Goal: Task Accomplishment & Management: Complete application form

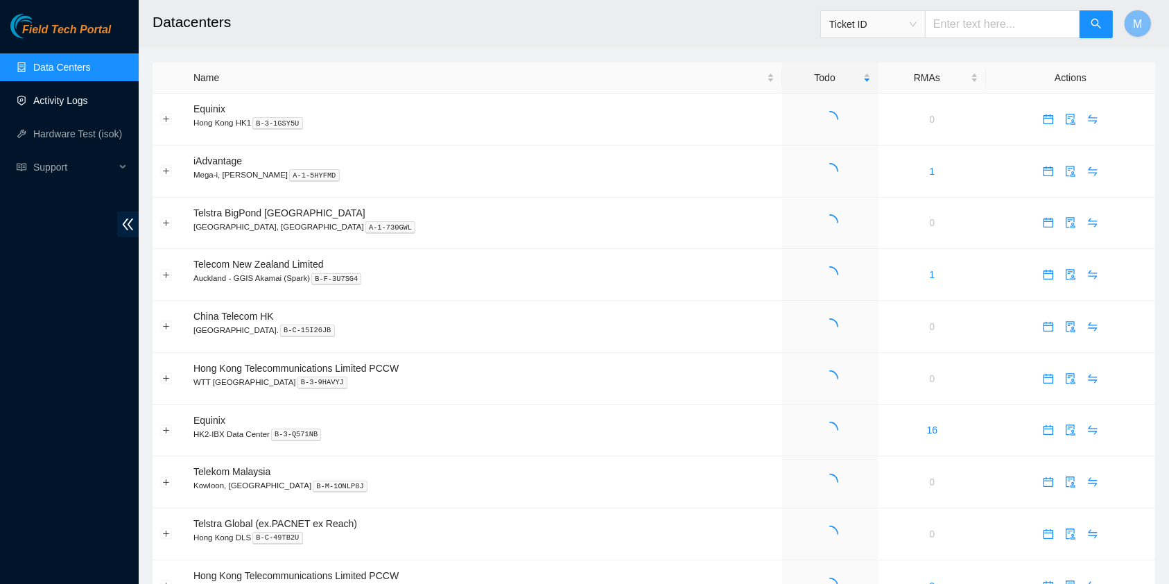
click at [82, 98] on link "Activity Logs" at bounding box center [60, 100] width 55 height 11
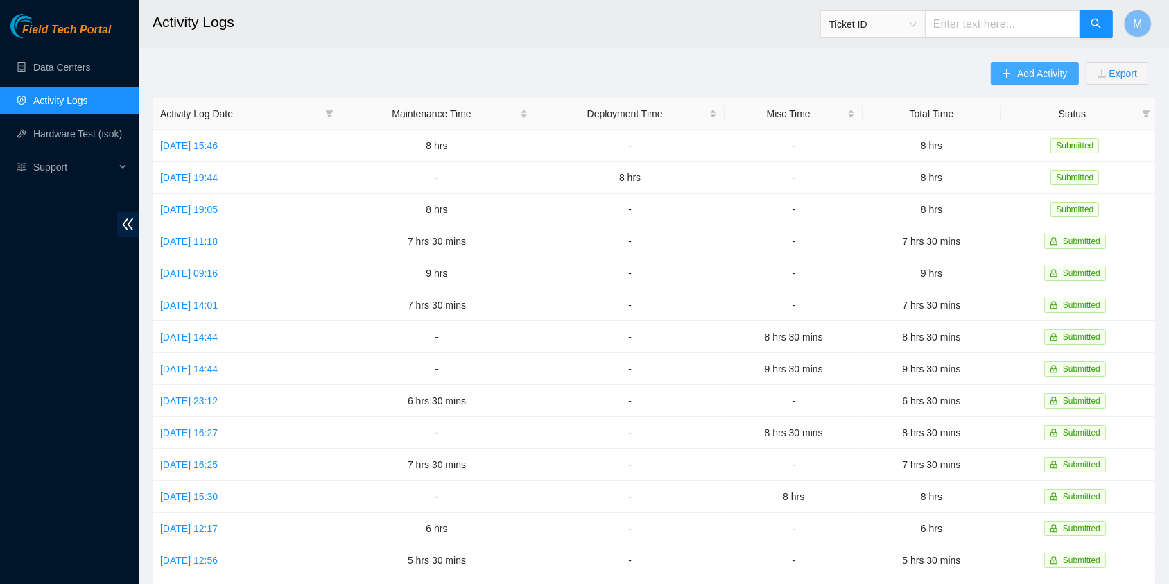
click at [1018, 71] on span "Add Activity" at bounding box center [1042, 73] width 50 height 15
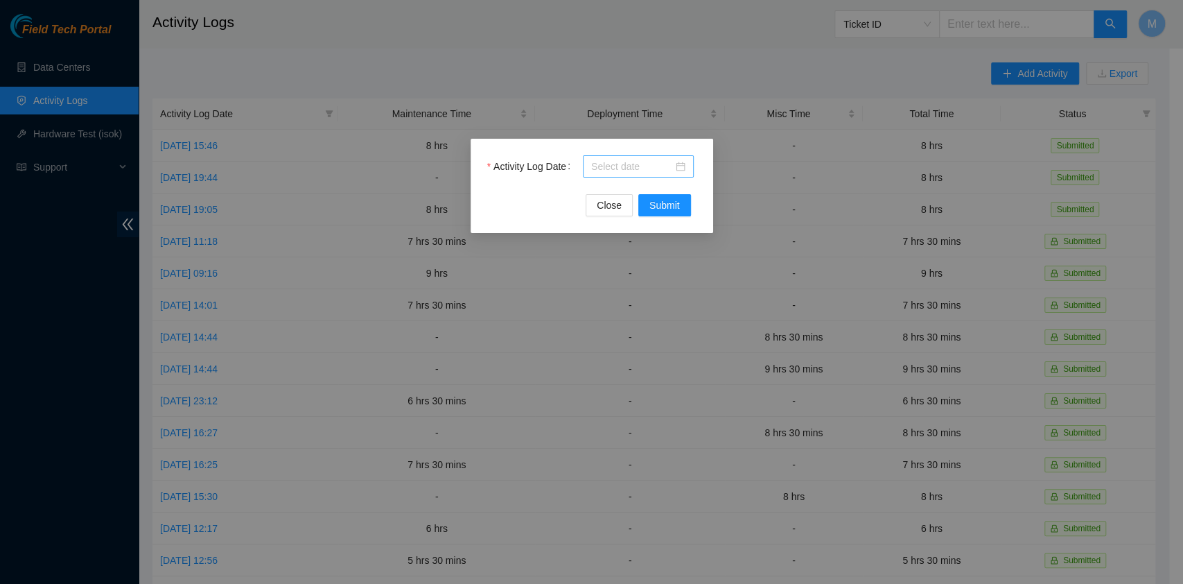
click at [607, 166] on input "Activity Log Date" at bounding box center [632, 166] width 82 height 15
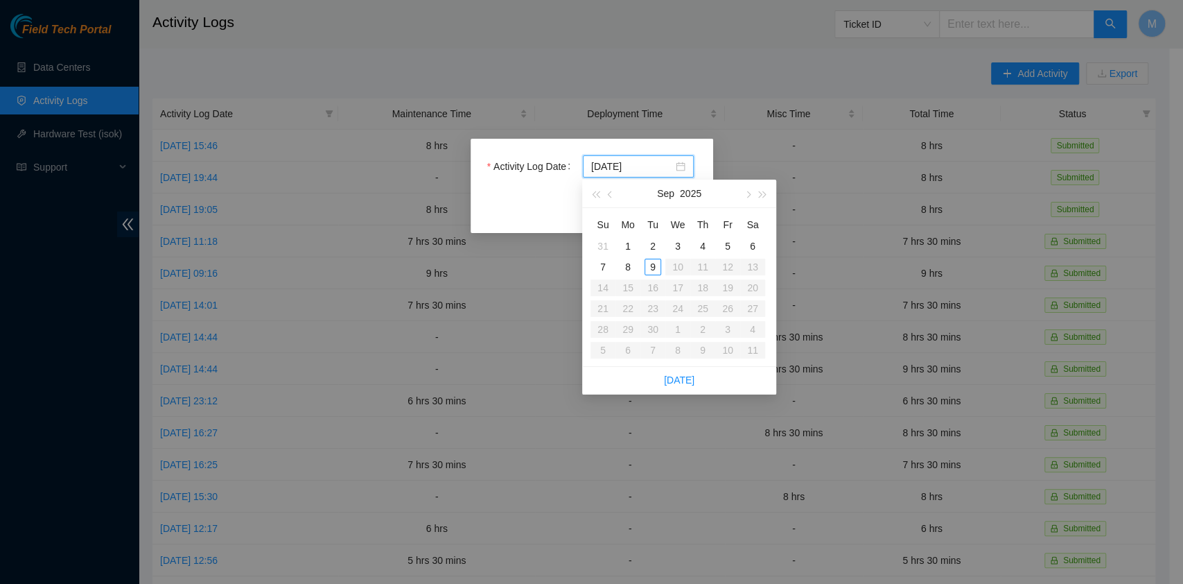
type input "[DATE]"
click at [655, 254] on div "2" at bounding box center [653, 246] width 17 height 17
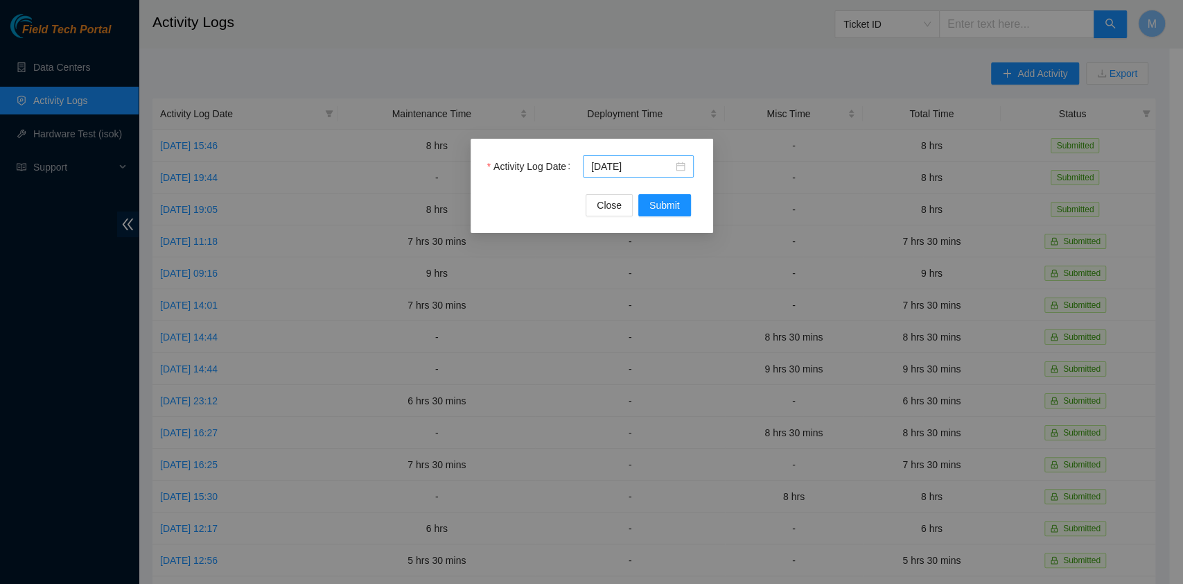
click at [686, 159] on div "[DATE]" at bounding box center [638, 166] width 111 height 22
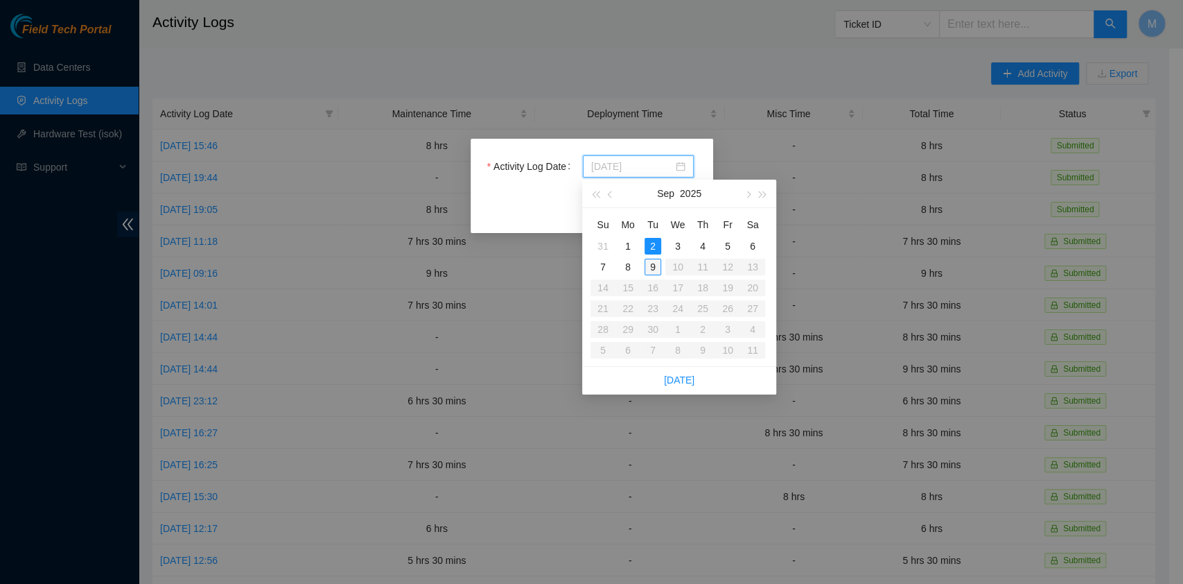
type input "[DATE]"
click at [649, 265] on div "9" at bounding box center [653, 267] width 17 height 17
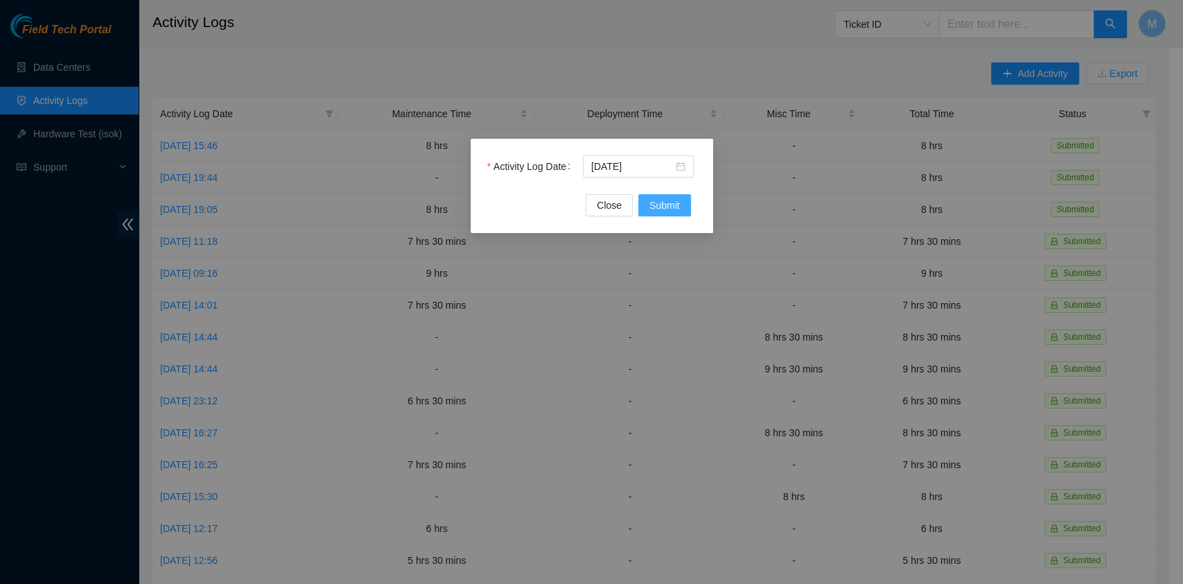
click at [659, 205] on span "Submit" at bounding box center [665, 205] width 31 height 15
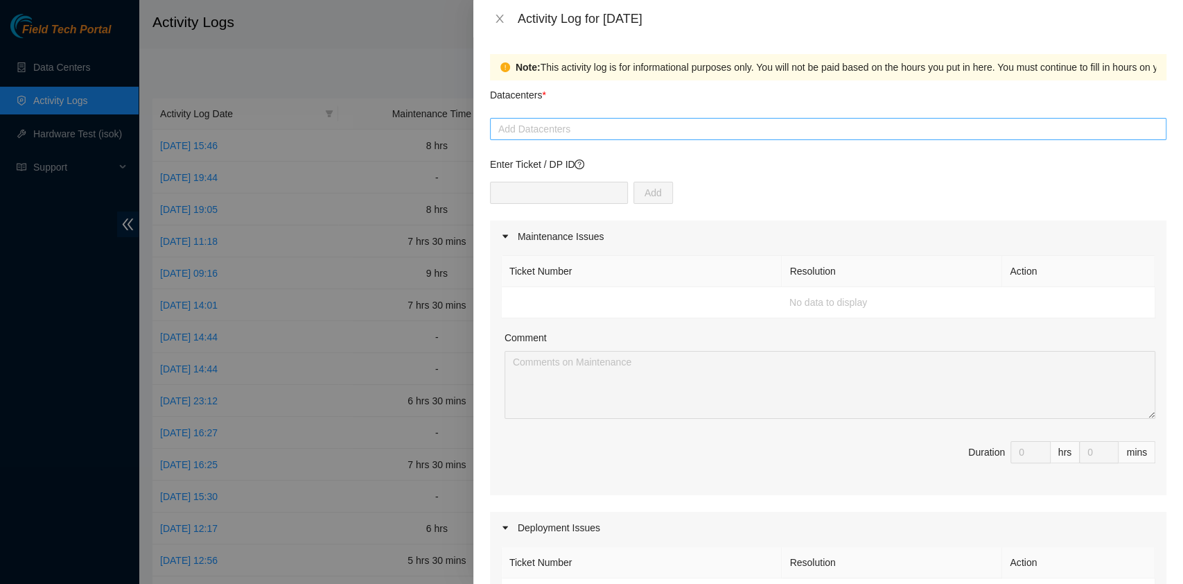
click at [586, 130] on div at bounding box center [829, 129] width 670 height 17
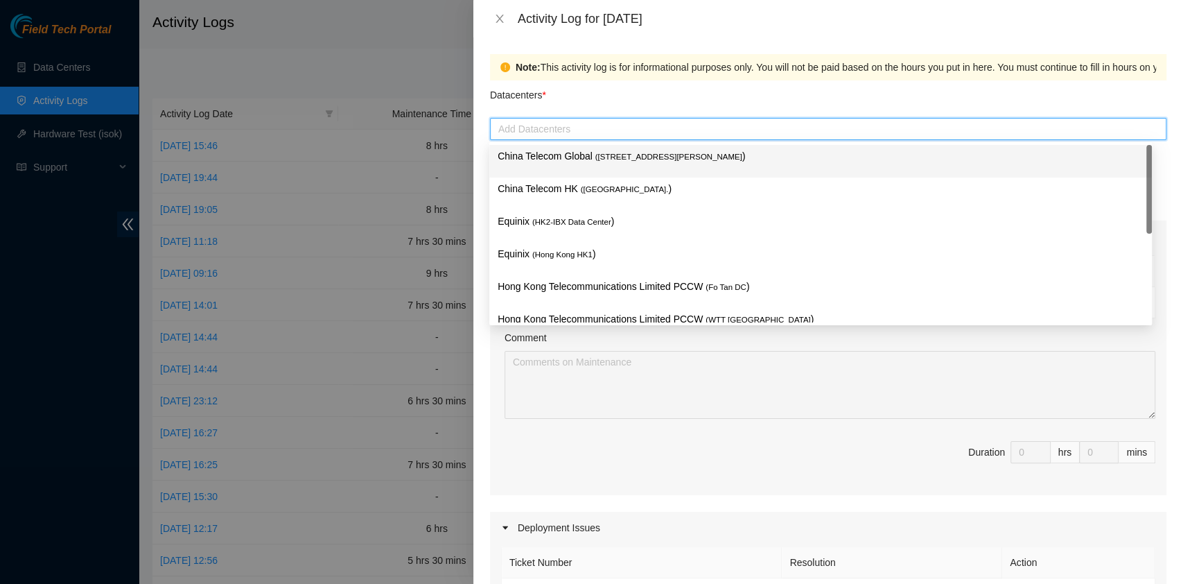
click at [588, 166] on div "China Telecom Global ( [STREET_ADDRESS][PERSON_NAME] )" at bounding box center [821, 161] width 646 height 26
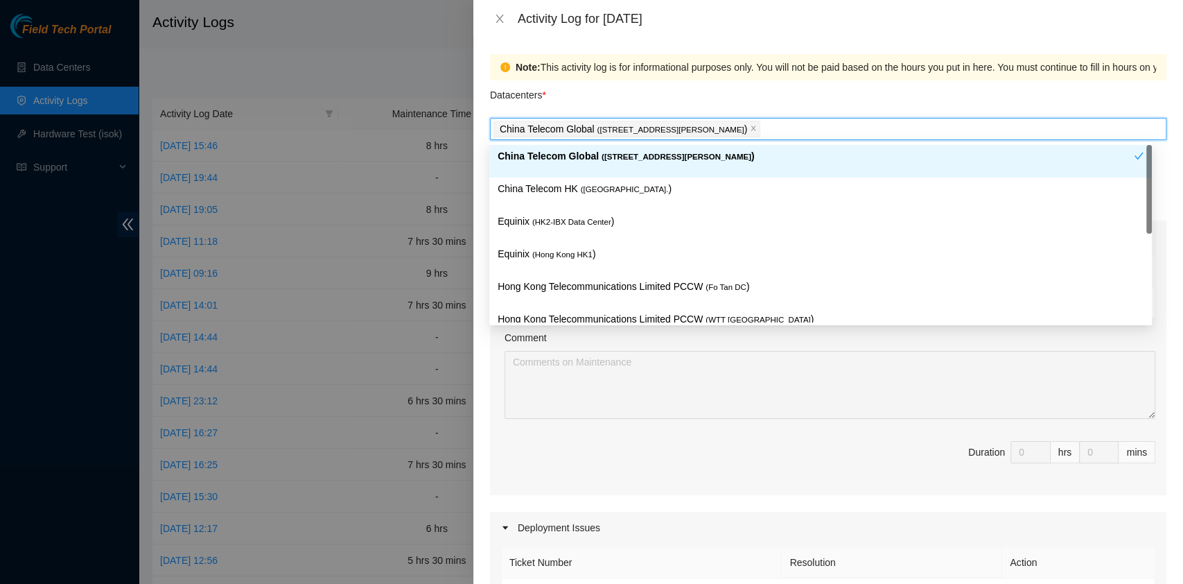
click at [585, 180] on div "China Telecom HK ( [GEOGRAPHIC_DATA] )" at bounding box center [820, 193] width 663 height 33
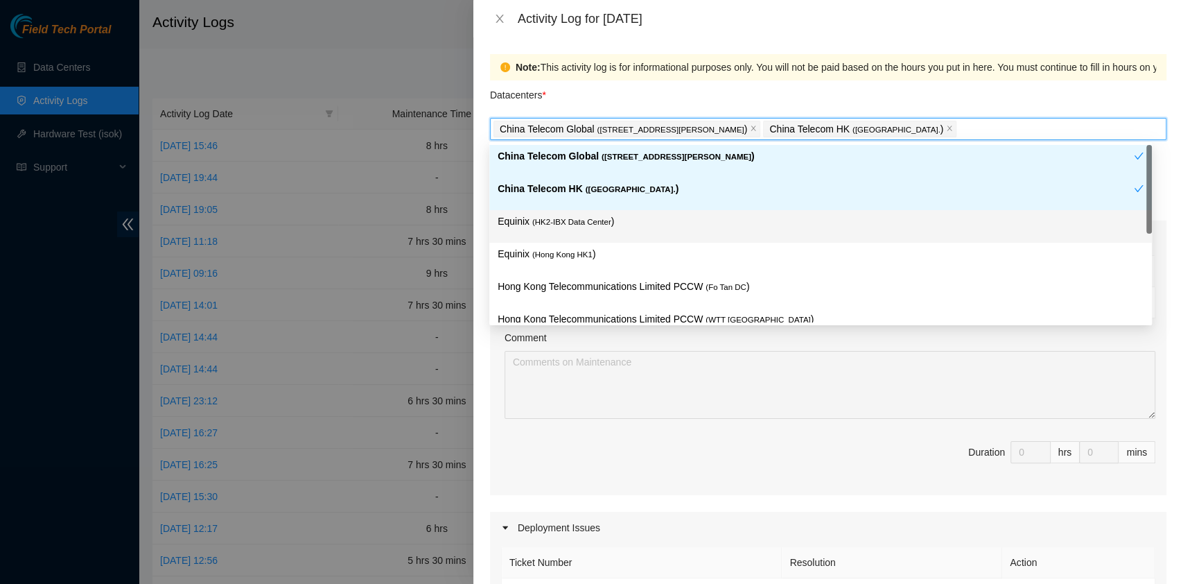
click at [576, 225] on span "( HK2-IBX Data Center" at bounding box center [571, 222] width 79 height 8
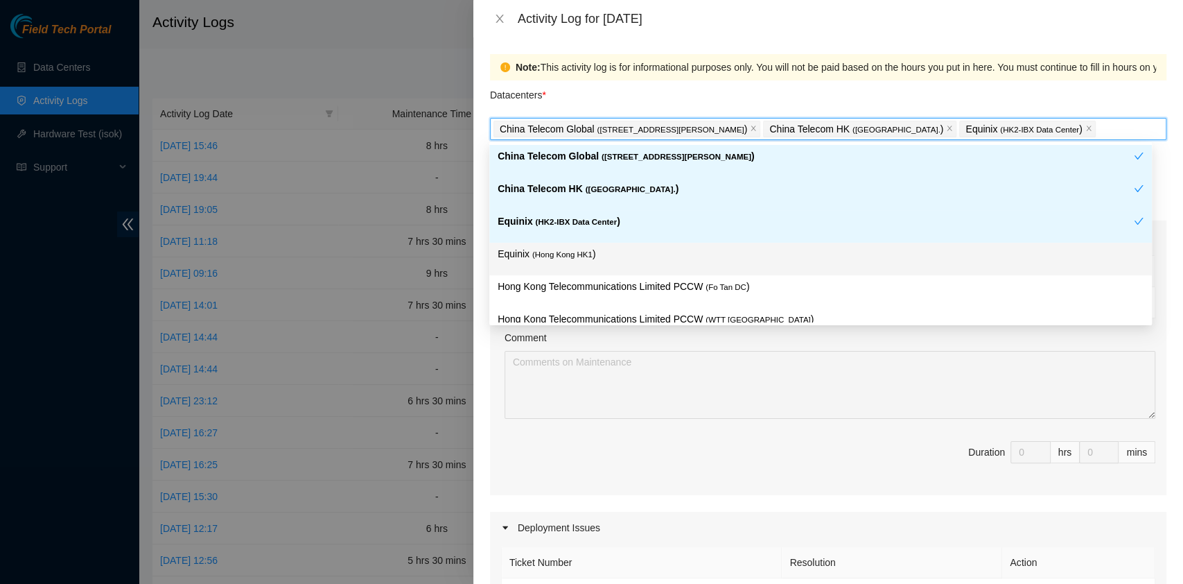
click at [578, 264] on div "Equinix ( [GEOGRAPHIC_DATA] HK1 )" at bounding box center [821, 259] width 646 height 26
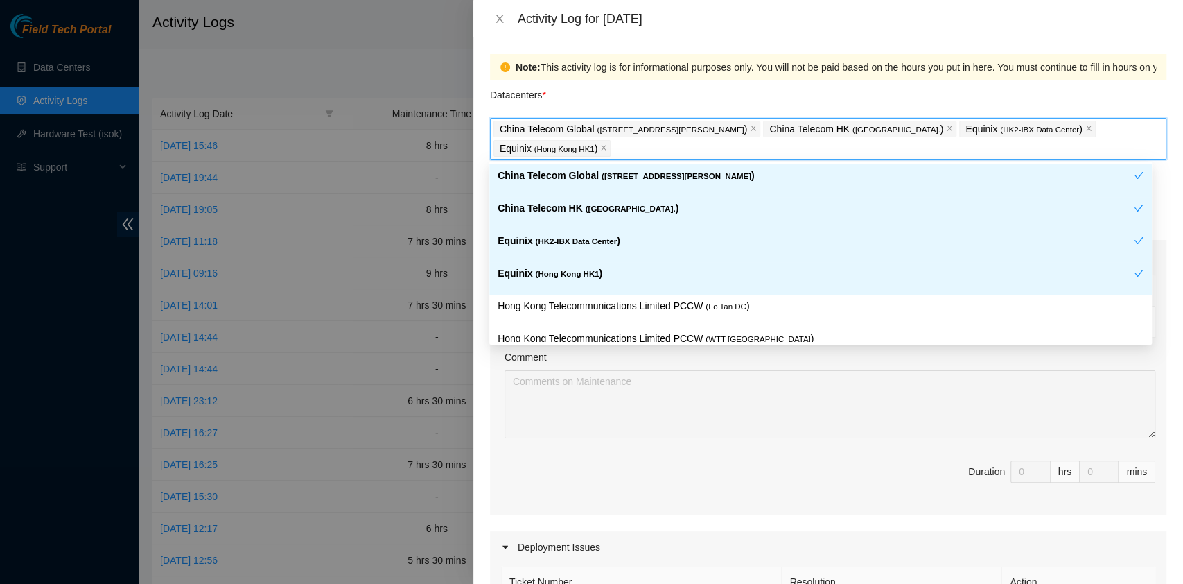
click at [588, 281] on div "Equinix ( [GEOGRAPHIC_DATA] HK1 )" at bounding box center [816, 279] width 636 height 26
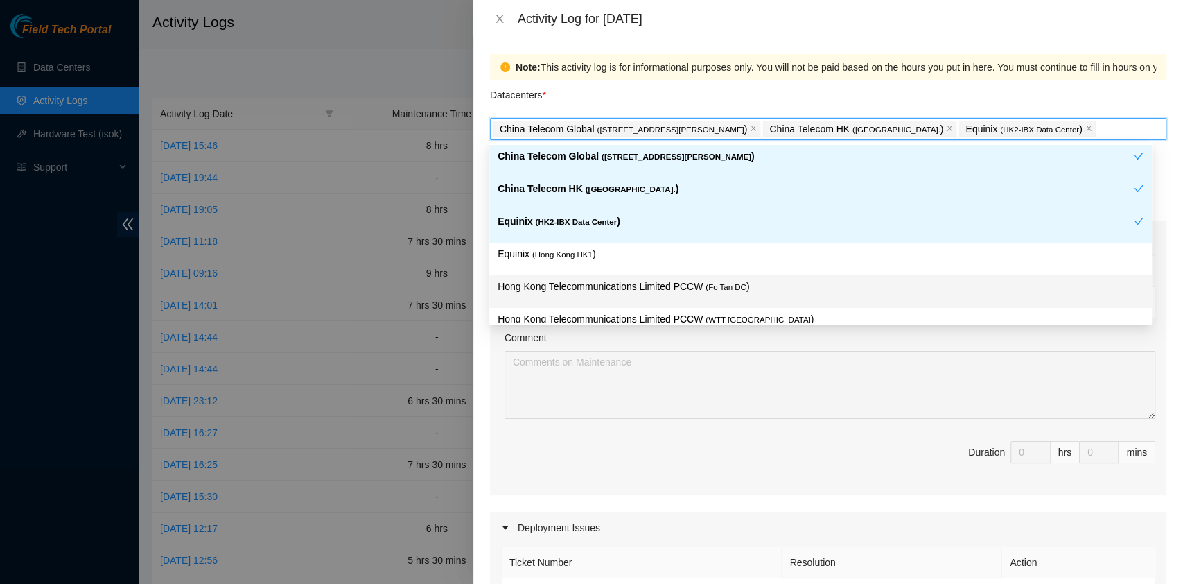
click at [662, 286] on p "Hong Kong Telecommunications Limited PCCW ( Fo Tan DC )" at bounding box center [821, 287] width 646 height 16
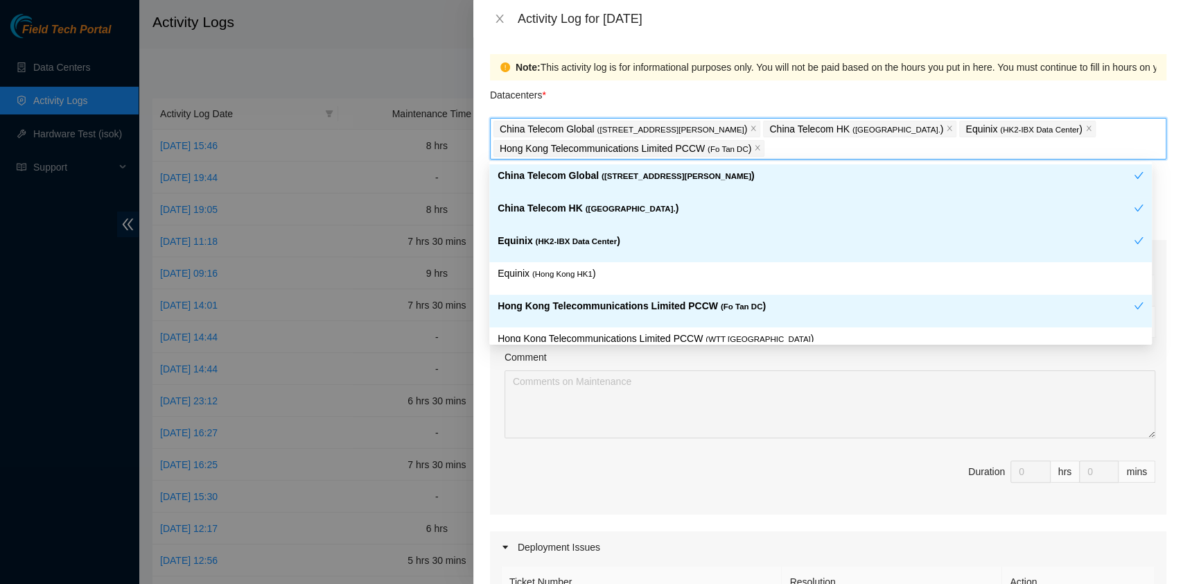
click at [627, 252] on div "Equinix ( HK2-IBX Data Center )" at bounding box center [816, 246] width 636 height 26
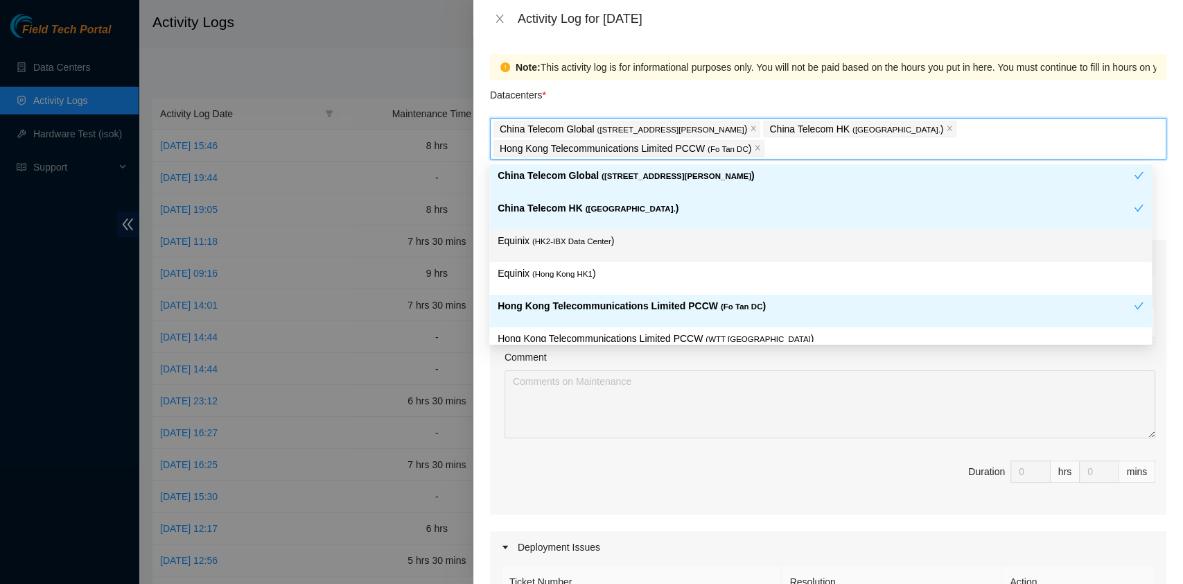
click at [623, 266] on p "Equinix ( [GEOGRAPHIC_DATA] HK1 )" at bounding box center [821, 274] width 646 height 16
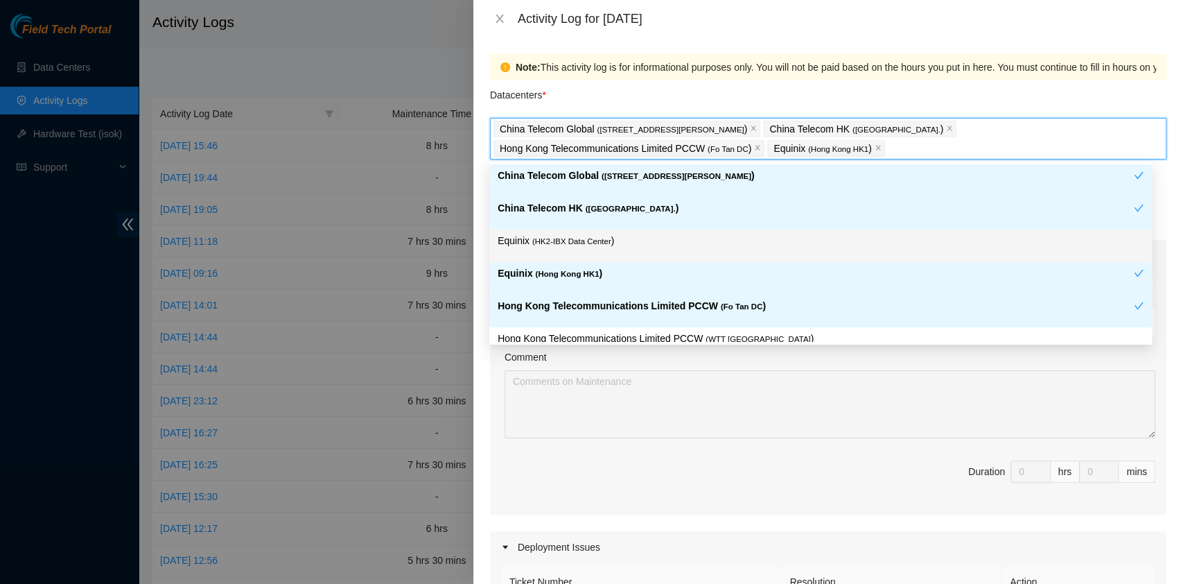
click at [616, 245] on p "Equinix ( HK2-IBX Data Center )" at bounding box center [821, 241] width 646 height 16
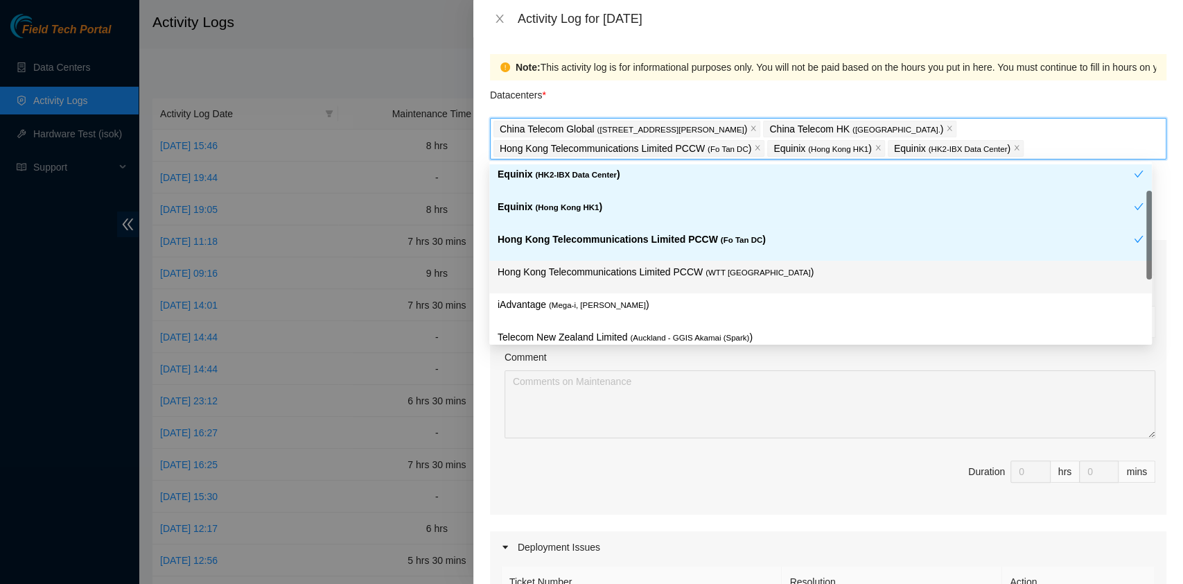
click at [715, 275] on div "Hong Kong Telecommunications Limited PCCW ( WTT [GEOGRAPHIC_DATA] )" at bounding box center [821, 277] width 646 height 26
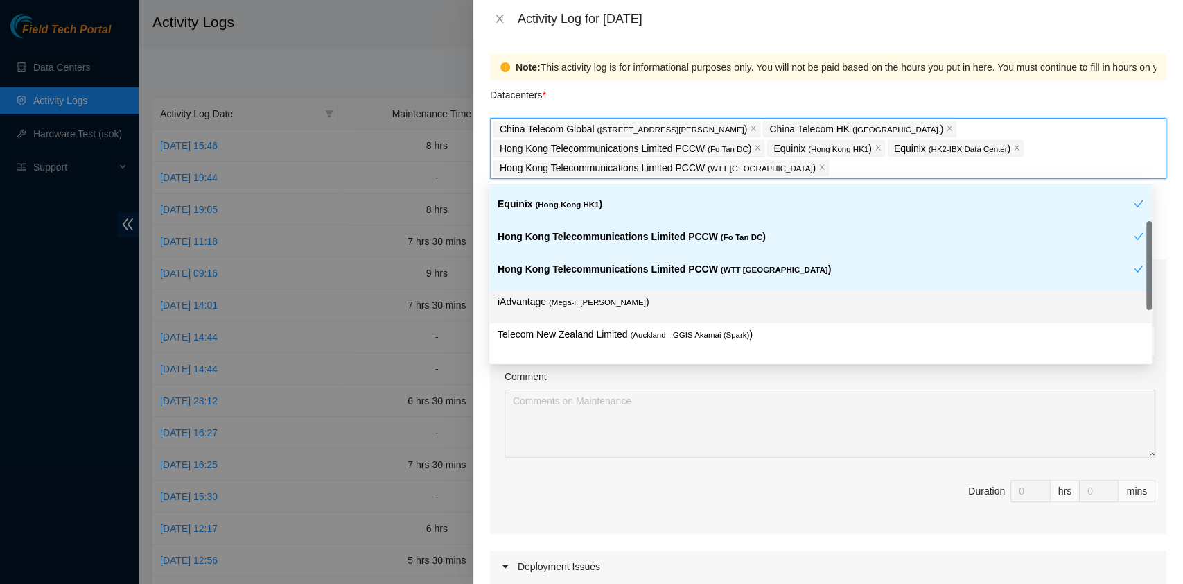
click at [650, 313] on div "iAdvantage ( Mega-i, Chai Wan )" at bounding box center [821, 307] width 646 height 26
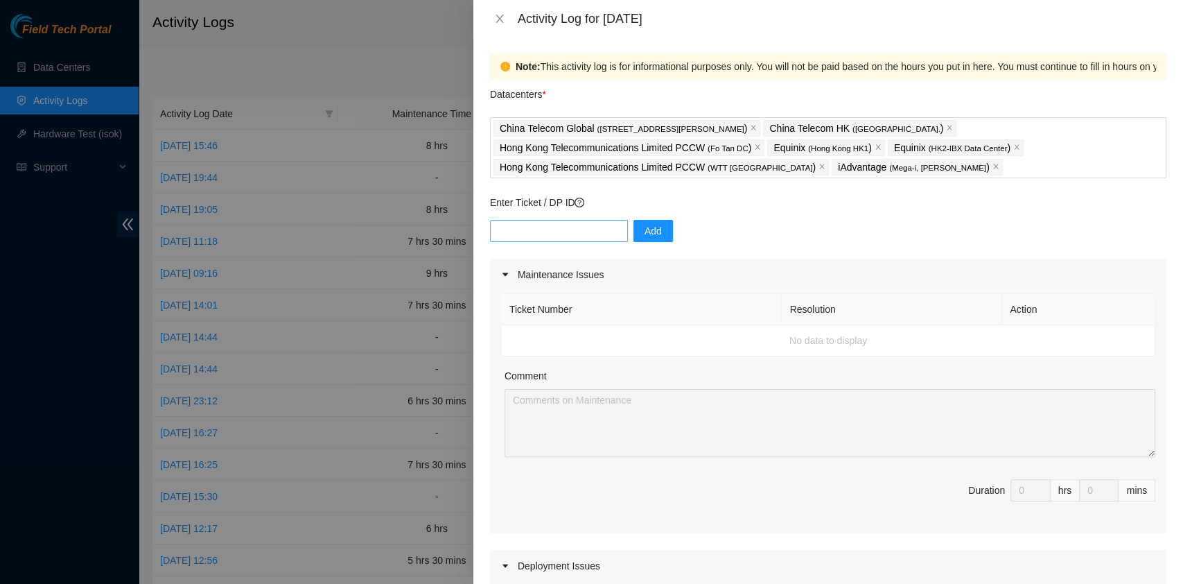
scroll to position [1, 0]
click at [544, 224] on input "text" at bounding box center [559, 230] width 138 height 22
paste input "B-W-13LKIBB"
type input "B-W-13LKIBB"
click at [634, 234] on button "Add" at bounding box center [654, 230] width 40 height 22
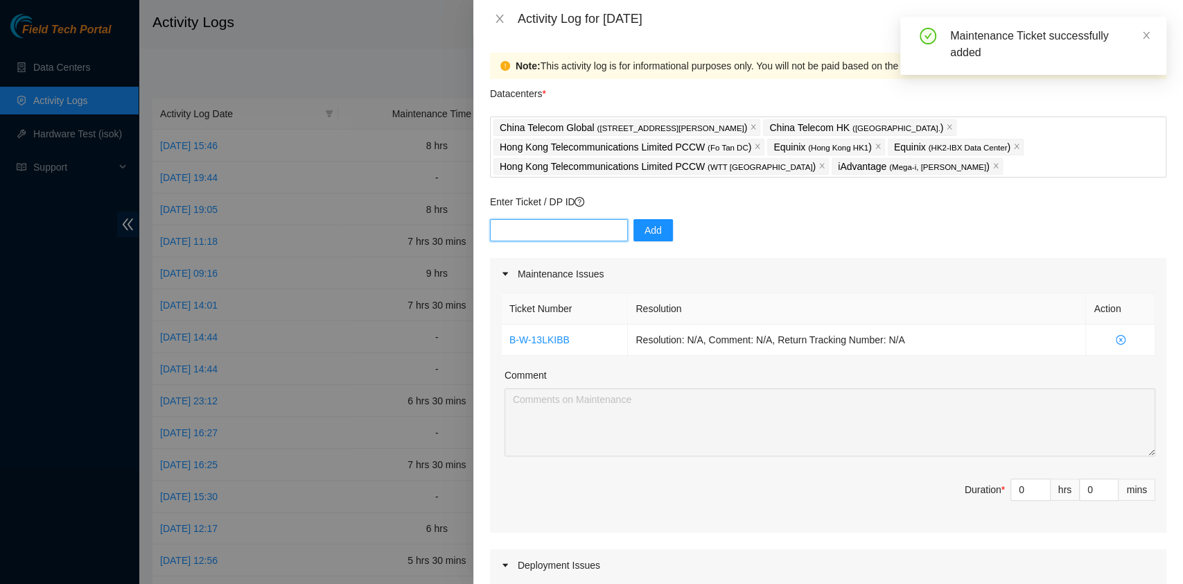
click at [548, 225] on input "text" at bounding box center [559, 230] width 138 height 22
paste input "B-W-13G8MEF"
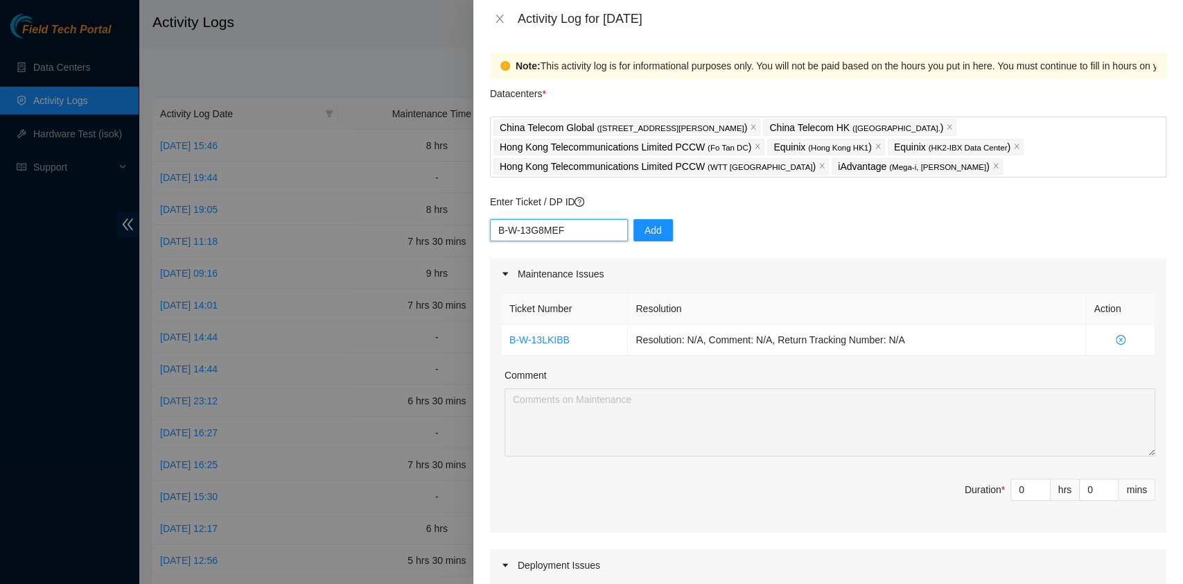
click at [606, 235] on input "B-W-13G8MEF" at bounding box center [559, 230] width 138 height 22
type input "B-W-13G8MEF"
click at [645, 236] on span "Add" at bounding box center [653, 230] width 17 height 15
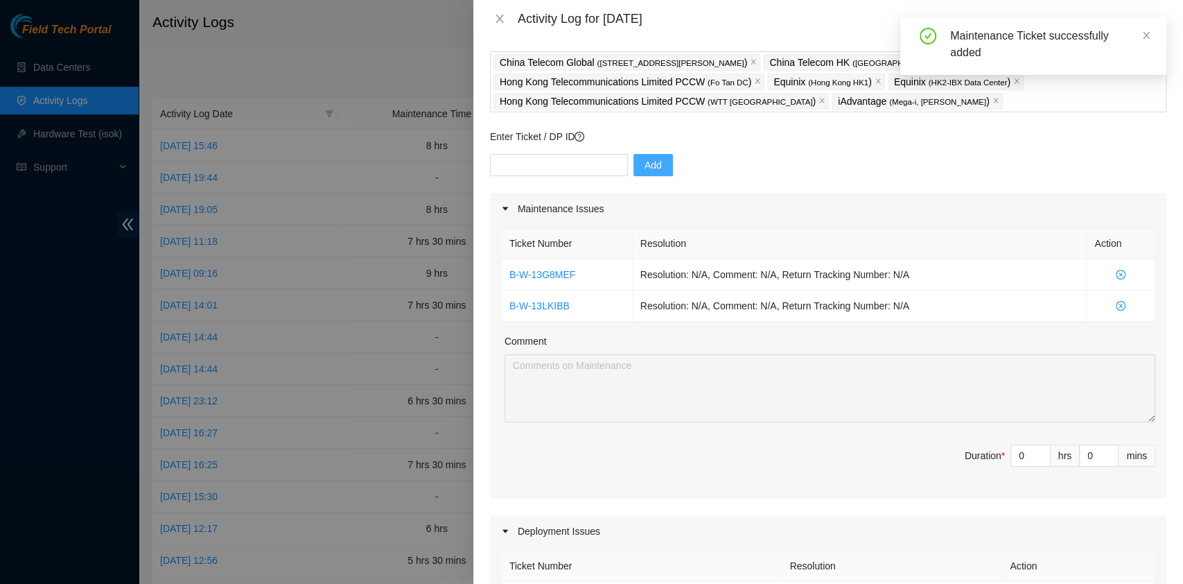
click at [936, 336] on div "Comment" at bounding box center [830, 343] width 651 height 21
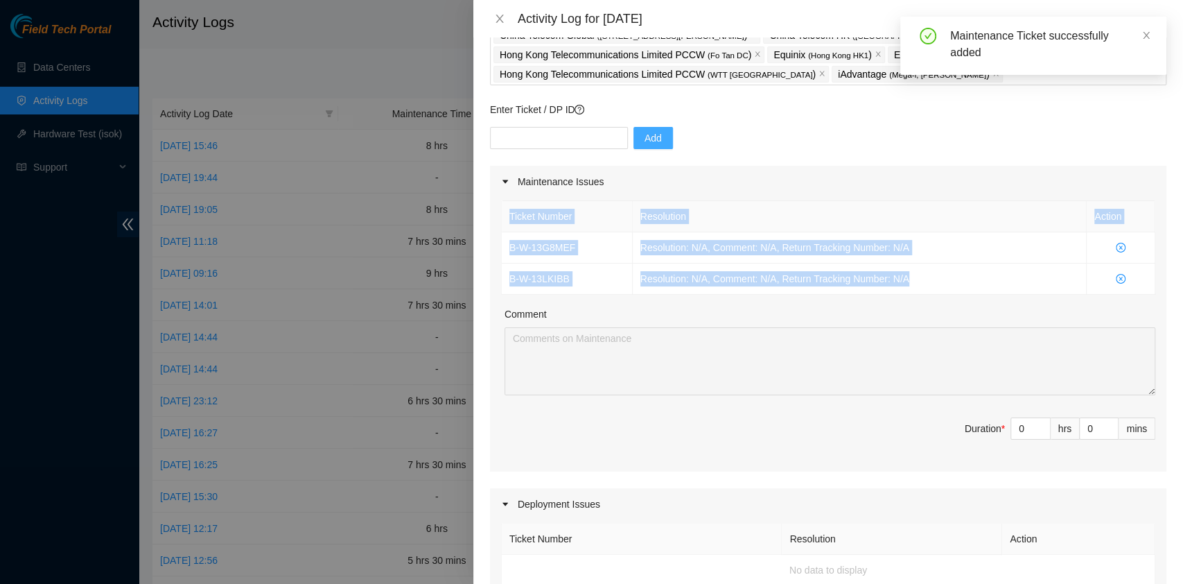
scroll to position [94, 0]
drag, startPoint x: 921, startPoint y: 288, endPoint x: 476, endPoint y: 234, distance: 448.3
click at [476, 234] on div "Note: This activity log is for informational purposes only. You will not be pai…" at bounding box center [828, 310] width 710 height 546
copy table "Ticket Number Resolution Action B-W-13G8MEF Resolution: N/A, Comment: N/A, Retu…"
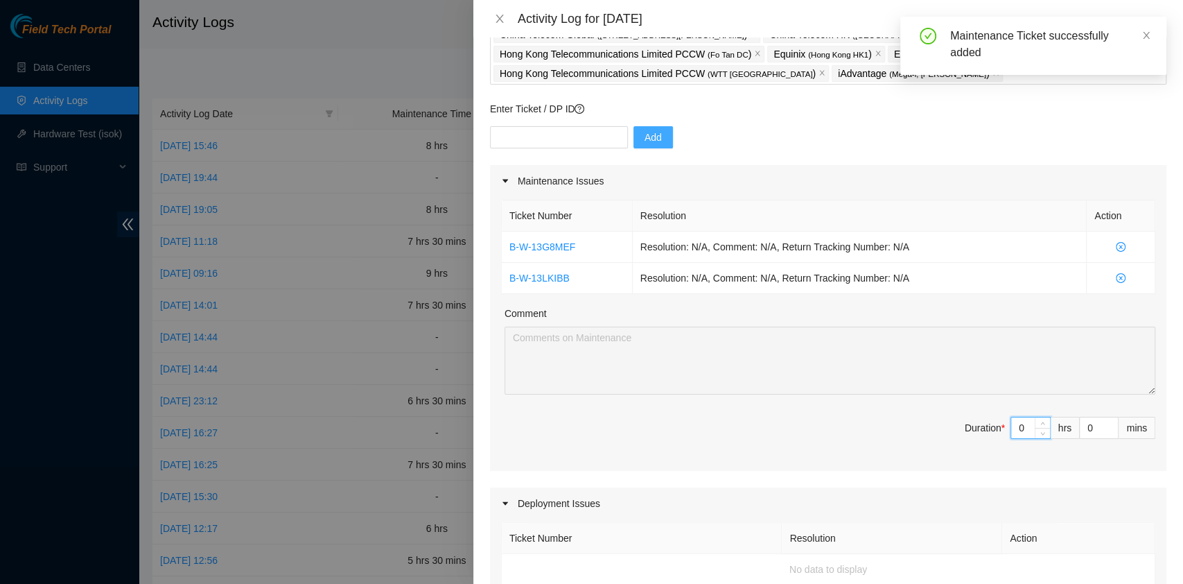
drag, startPoint x: 1018, startPoint y: 425, endPoint x: 966, endPoint y: 422, distance: 51.4
click at [966, 422] on span "Duration * 0 hrs 0 mins" at bounding box center [828, 436] width 654 height 39
type input "7"
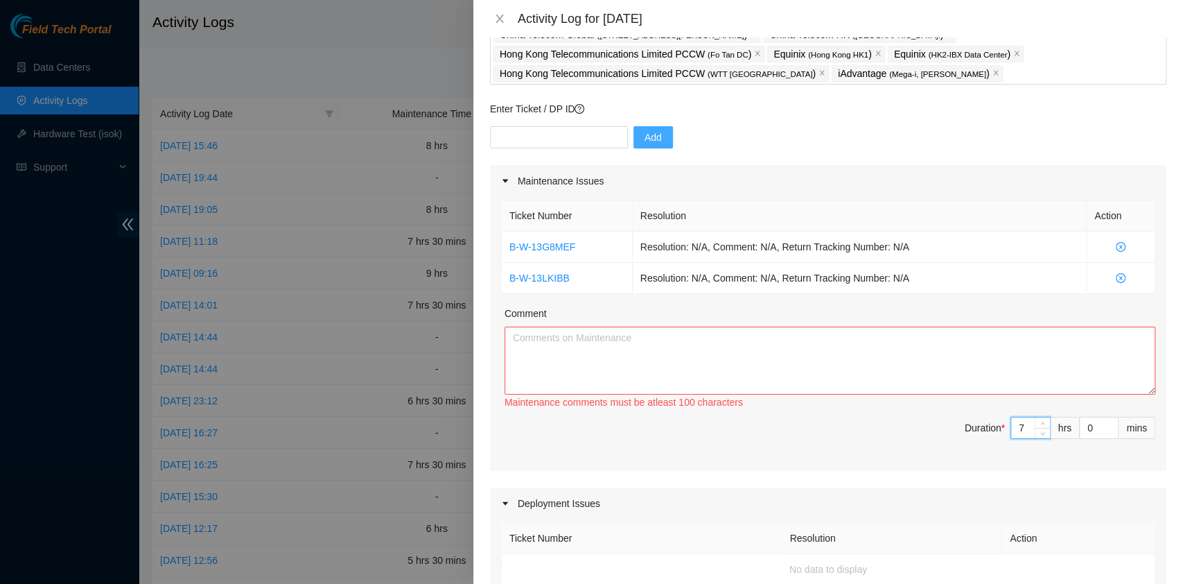
type input "7"
type input "2"
type input "20"
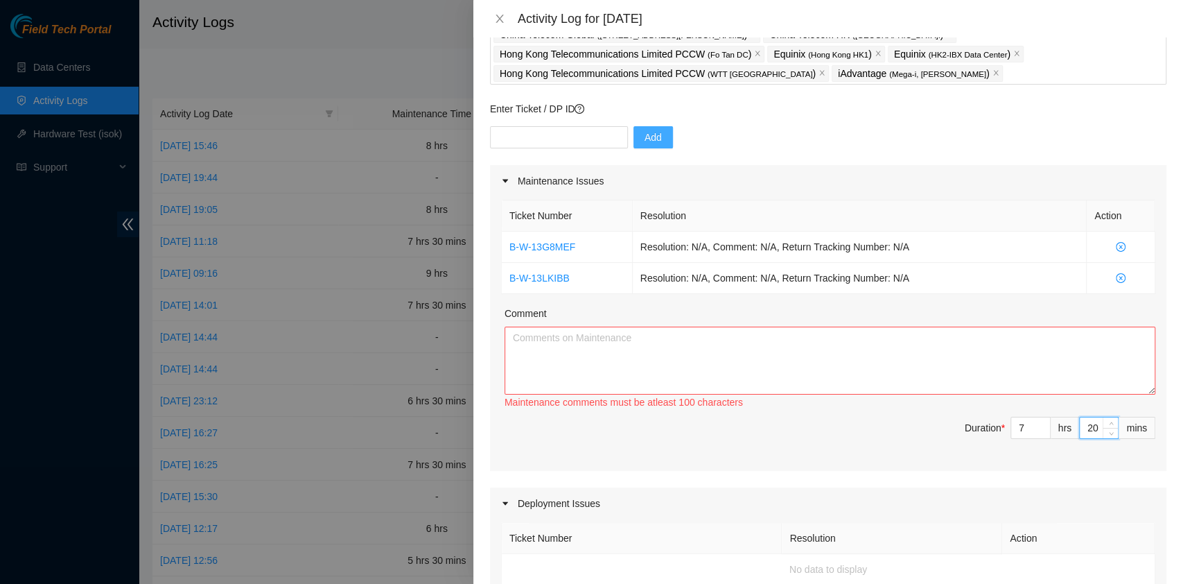
type input "2"
type input "0"
type input "3"
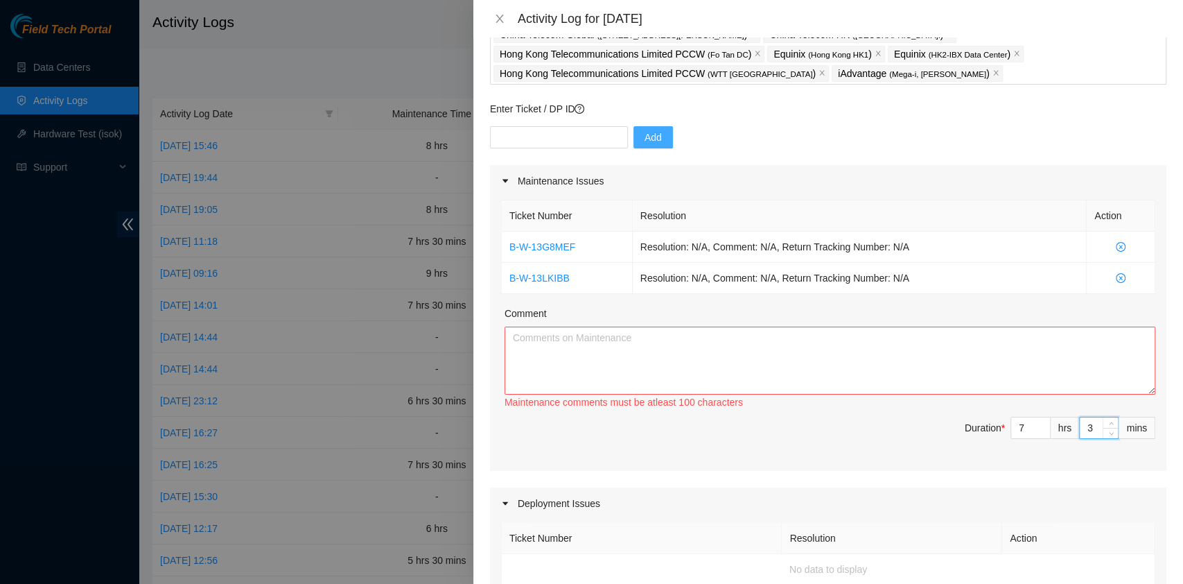
type input "30"
click at [577, 372] on textarea "Comment" at bounding box center [830, 361] width 651 height 68
paste textarea "B-W-14JMCTL B-W-14JMXP2 B-W-13VJUBS B-W-13VJUET B-W-14D39NF B-W-14JND9N B-W-13L…"
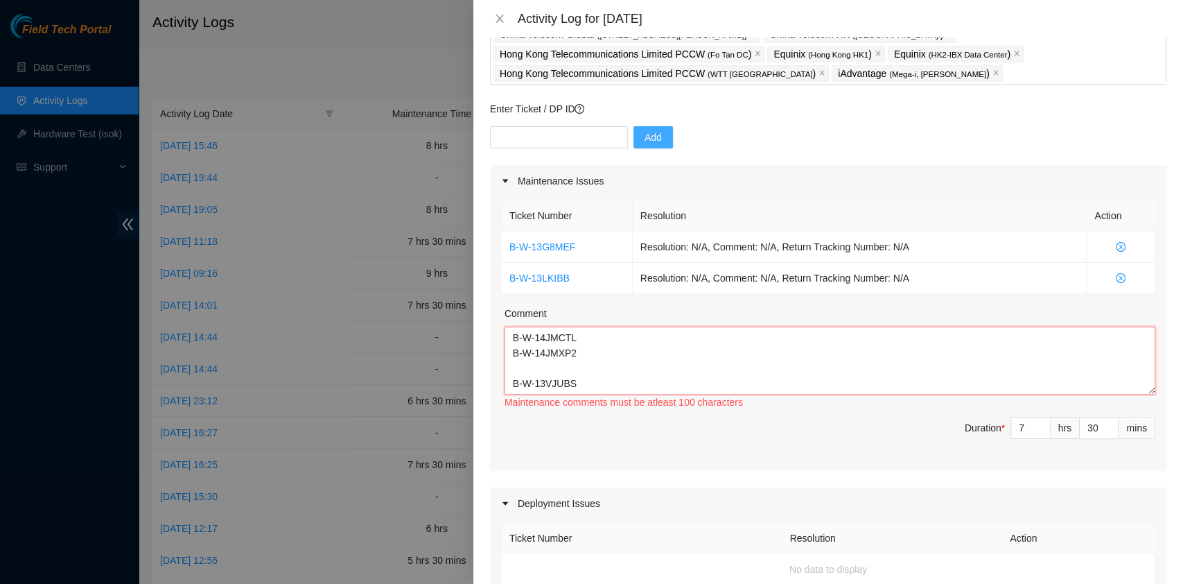
scroll to position [117, 0]
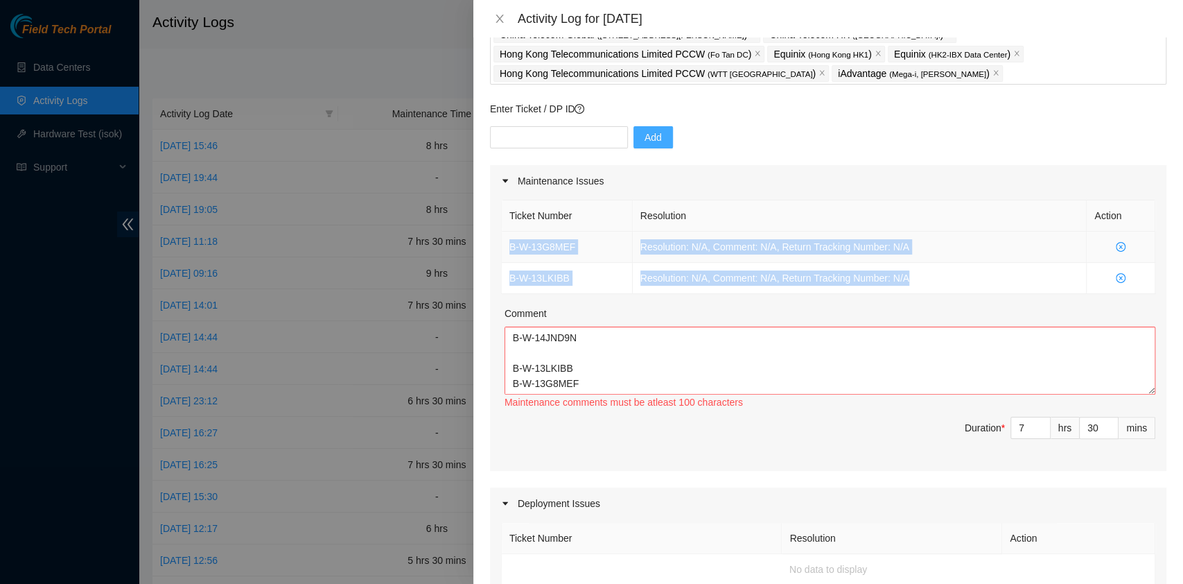
drag, startPoint x: 960, startPoint y: 281, endPoint x: 505, endPoint y: 241, distance: 457.2
click at [505, 241] on tbody "B-W-13G8MEF Resolution: N/A, Comment: N/A, Return Tracking Number: N/A B-W-13LK…" at bounding box center [829, 263] width 654 height 62
copy tbody "B-W-13G8MEF Resolution: N/A, Comment: N/A, Return Tracking Number: N/A B-W-13LK…"
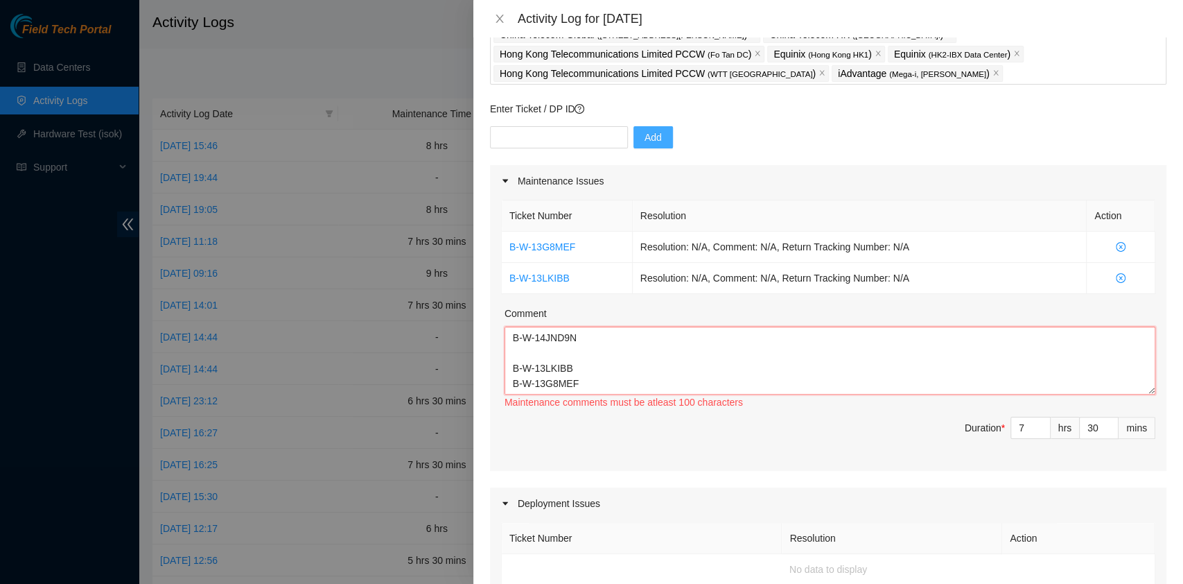
click at [649, 393] on textarea "B-W-14JMCTL B-W-14JMXP2 B-W-13VJUBS B-W-13VJUET B-W-14D39NF B-W-14JND9N B-W-13L…" at bounding box center [830, 361] width 651 height 68
paste textarea "B-W-13G8MEF Resolution: N/A, Comment: N/A, Return Tracking Number: N/A B-W-13LK…"
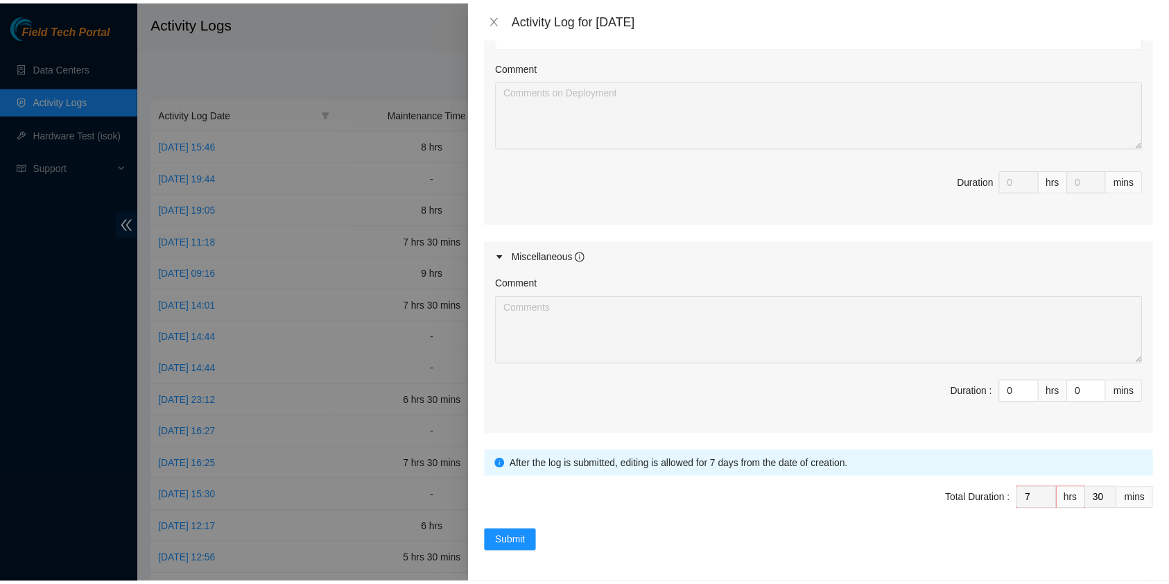
scroll to position [634, 0]
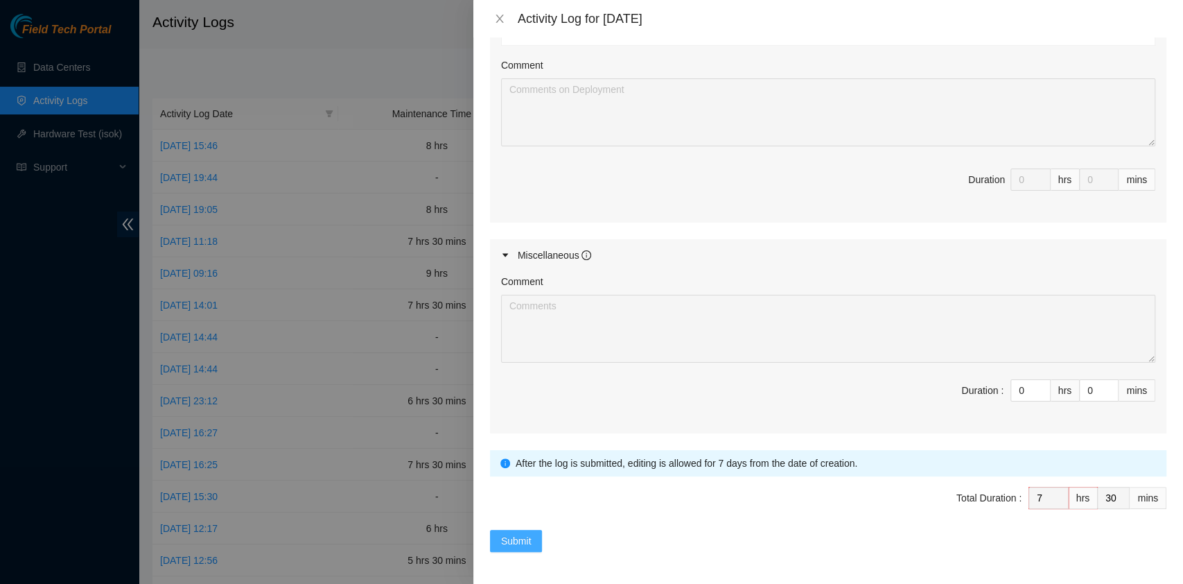
type textarea "B-W-14JMCTL B-W-14JMXP2 B-W-13VJUBS B-W-13VJUET B-W-14D39NF B-W-14JND9N B-W-13L…"
click at [506, 533] on span "Submit" at bounding box center [516, 540] width 31 height 15
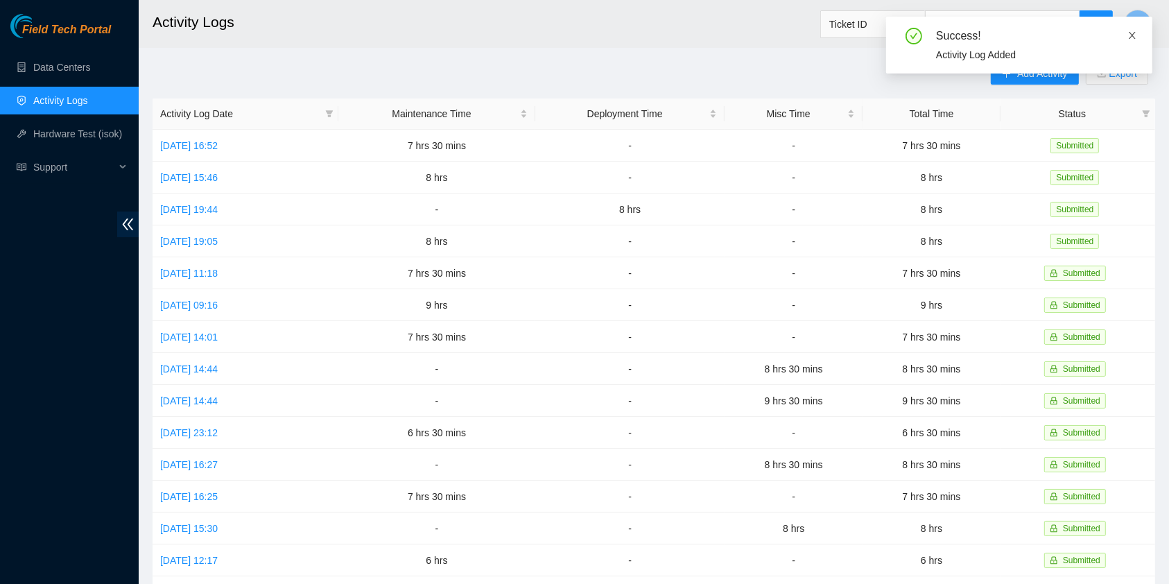
click at [1134, 33] on icon "close" at bounding box center [1132, 35] width 7 height 7
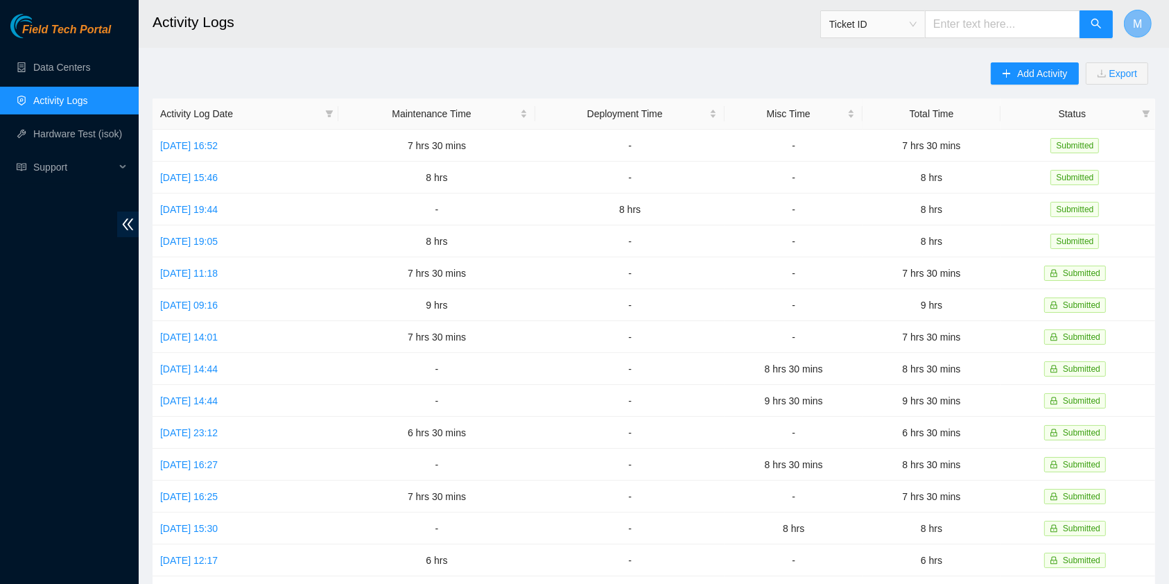
click at [1146, 17] on button "M" at bounding box center [1138, 24] width 28 height 28
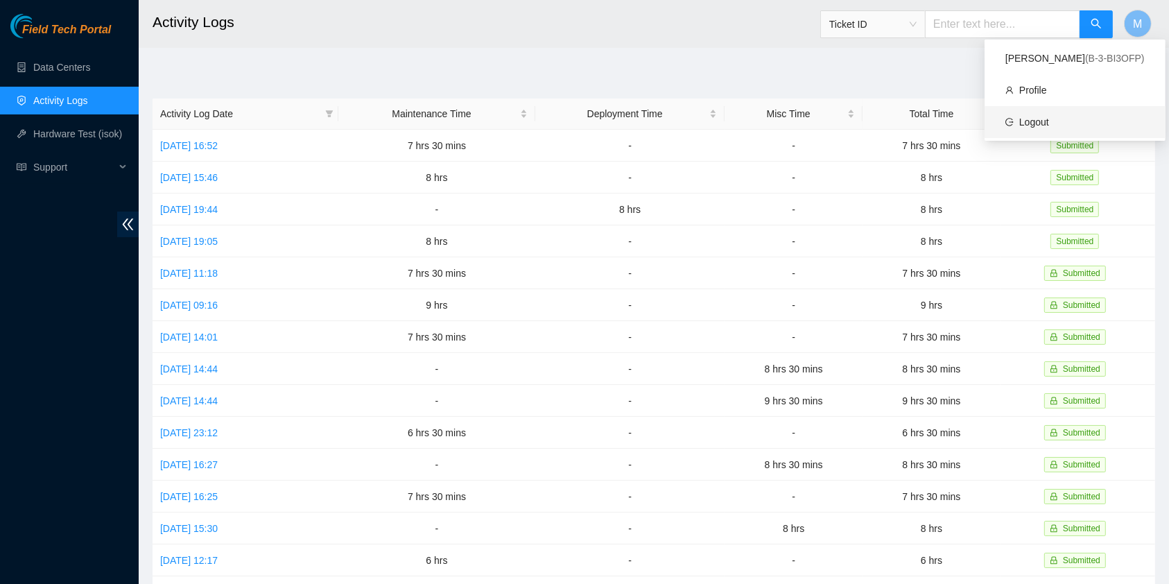
click at [1049, 116] on link "Logout" at bounding box center [1034, 121] width 30 height 11
